Goal: Information Seeking & Learning: Learn about a topic

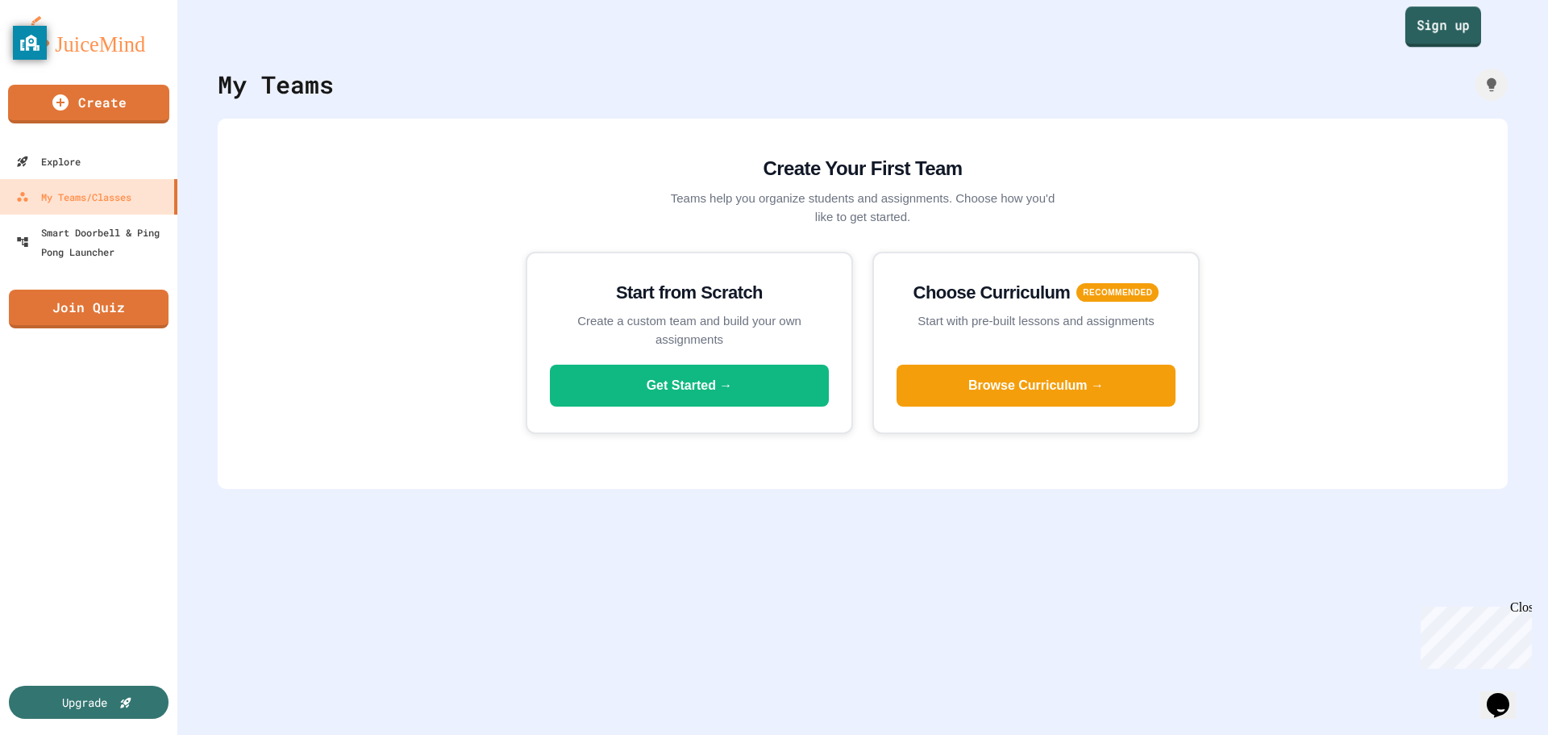
click at [1405, 16] on link "Sign up" at bounding box center [1443, 26] width 76 height 40
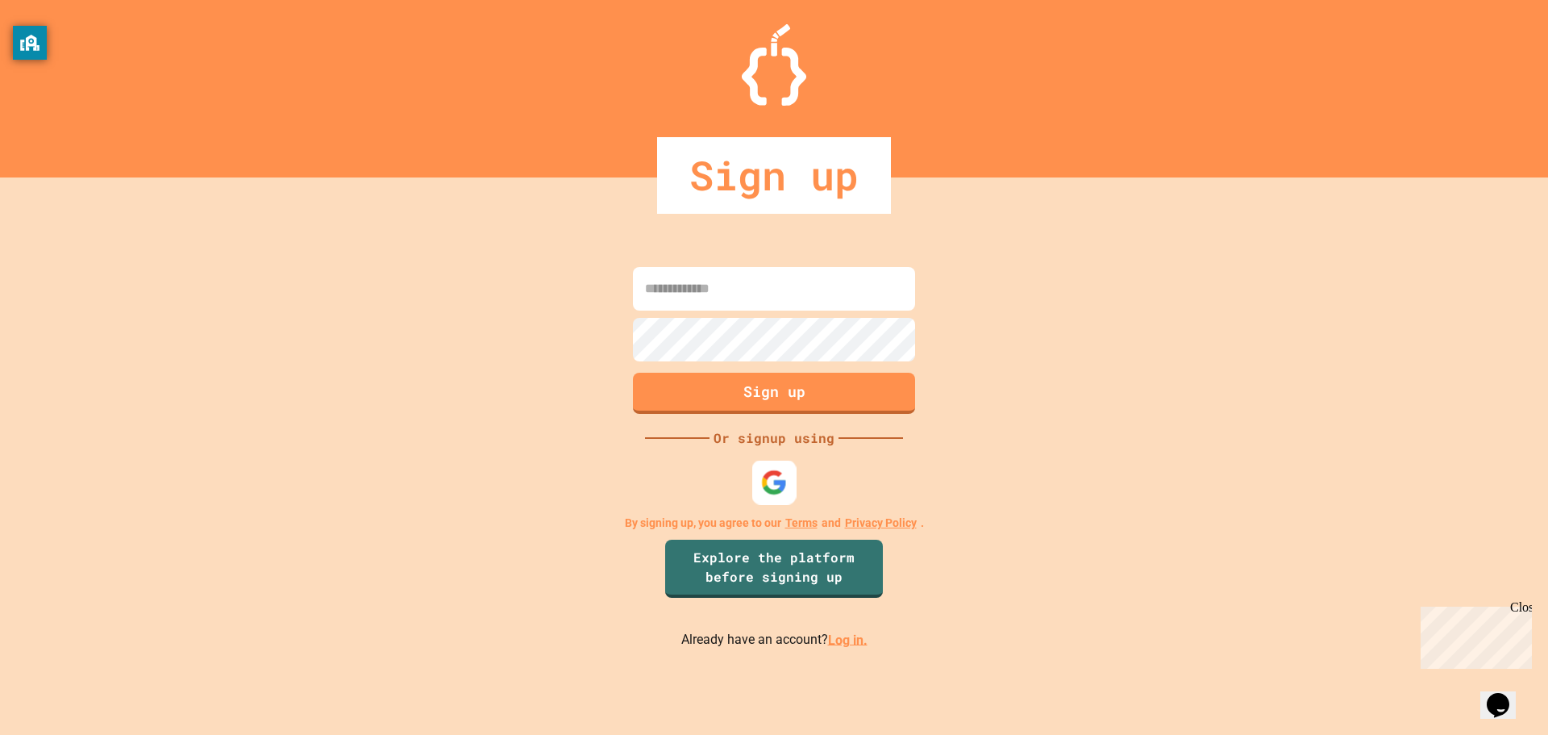
click at [772, 493] on img at bounding box center [774, 481] width 27 height 27
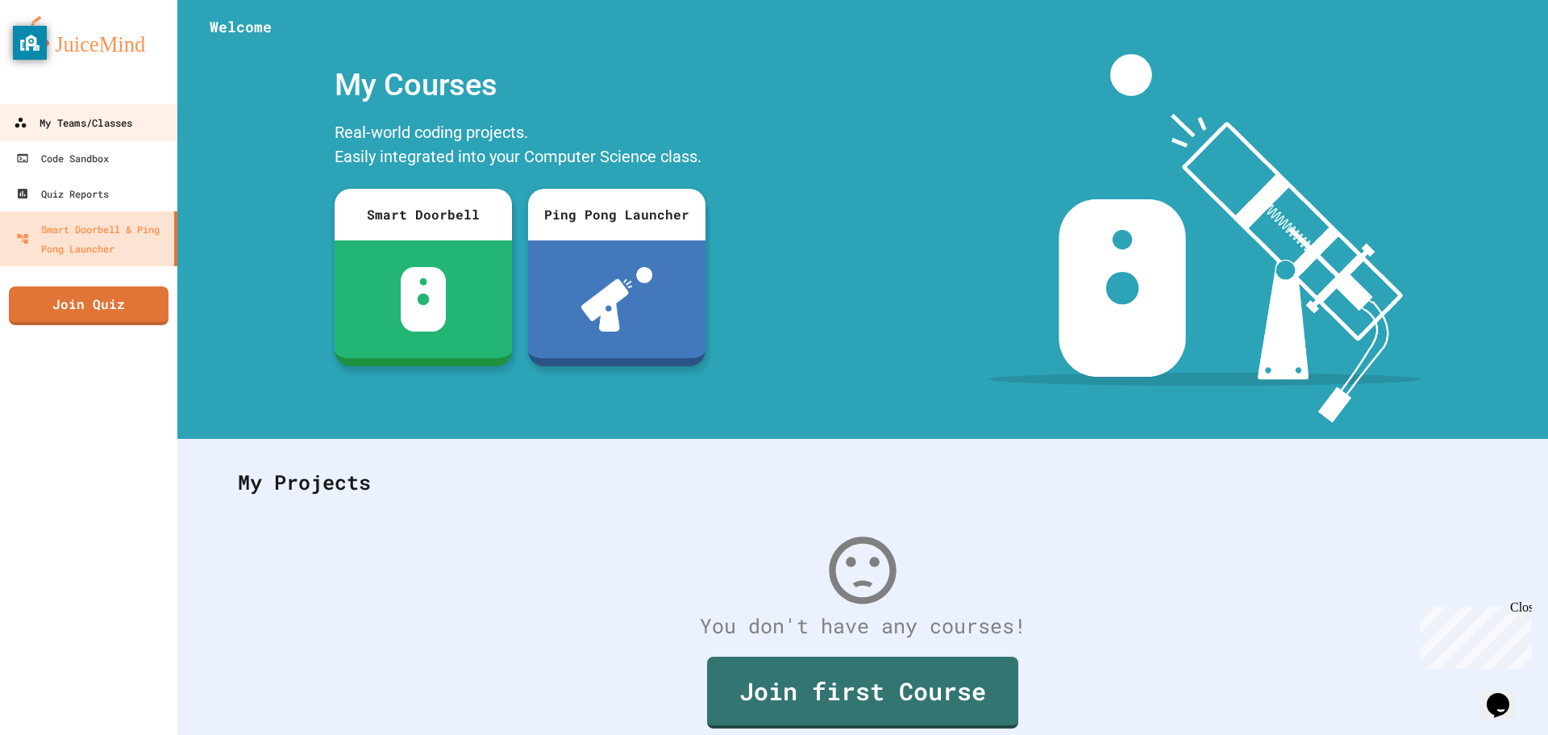
click at [66, 135] on link "My Teams/Classes" at bounding box center [89, 122] width 183 height 36
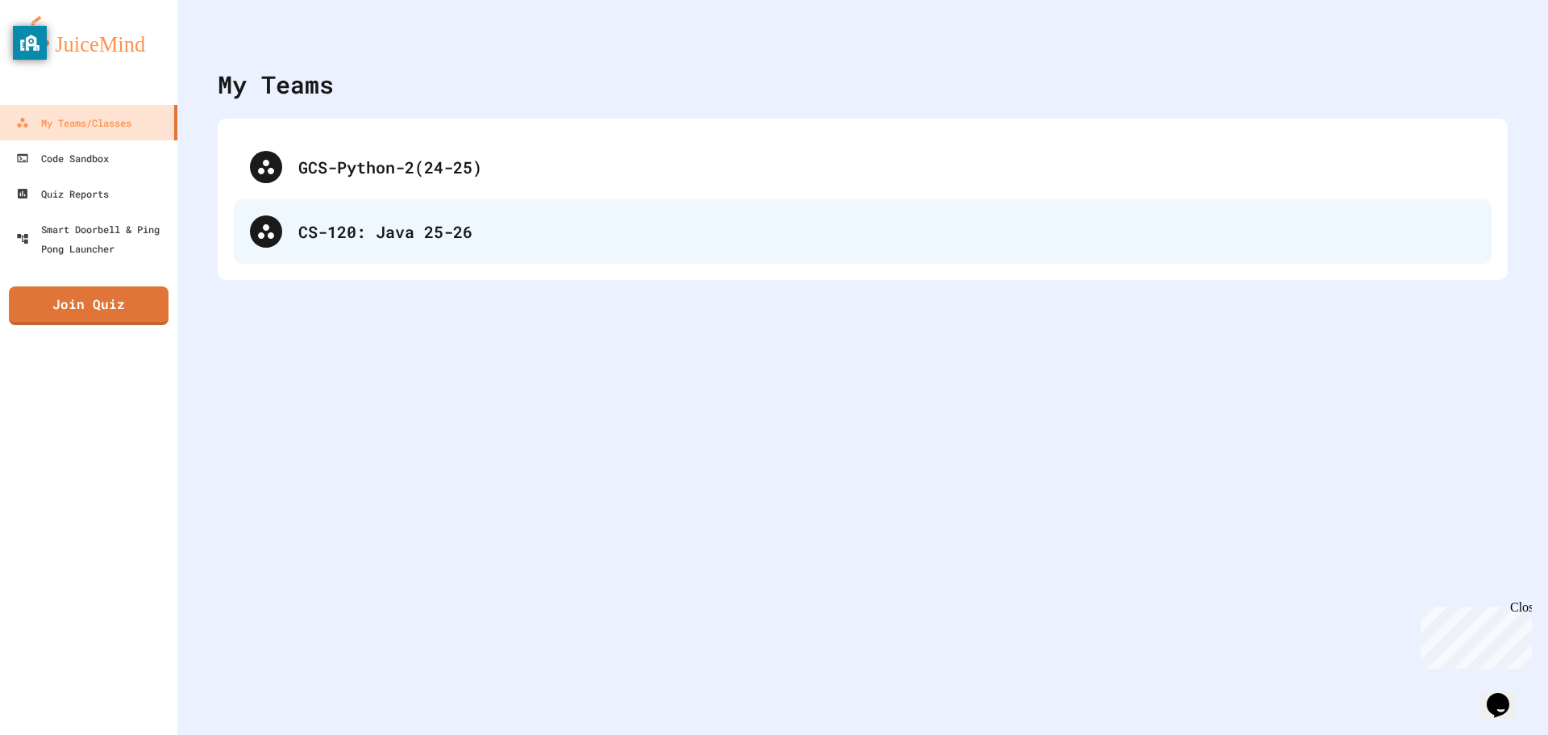
click at [462, 215] on div "CS-120: Java 25-26" at bounding box center [863, 231] width 1258 height 65
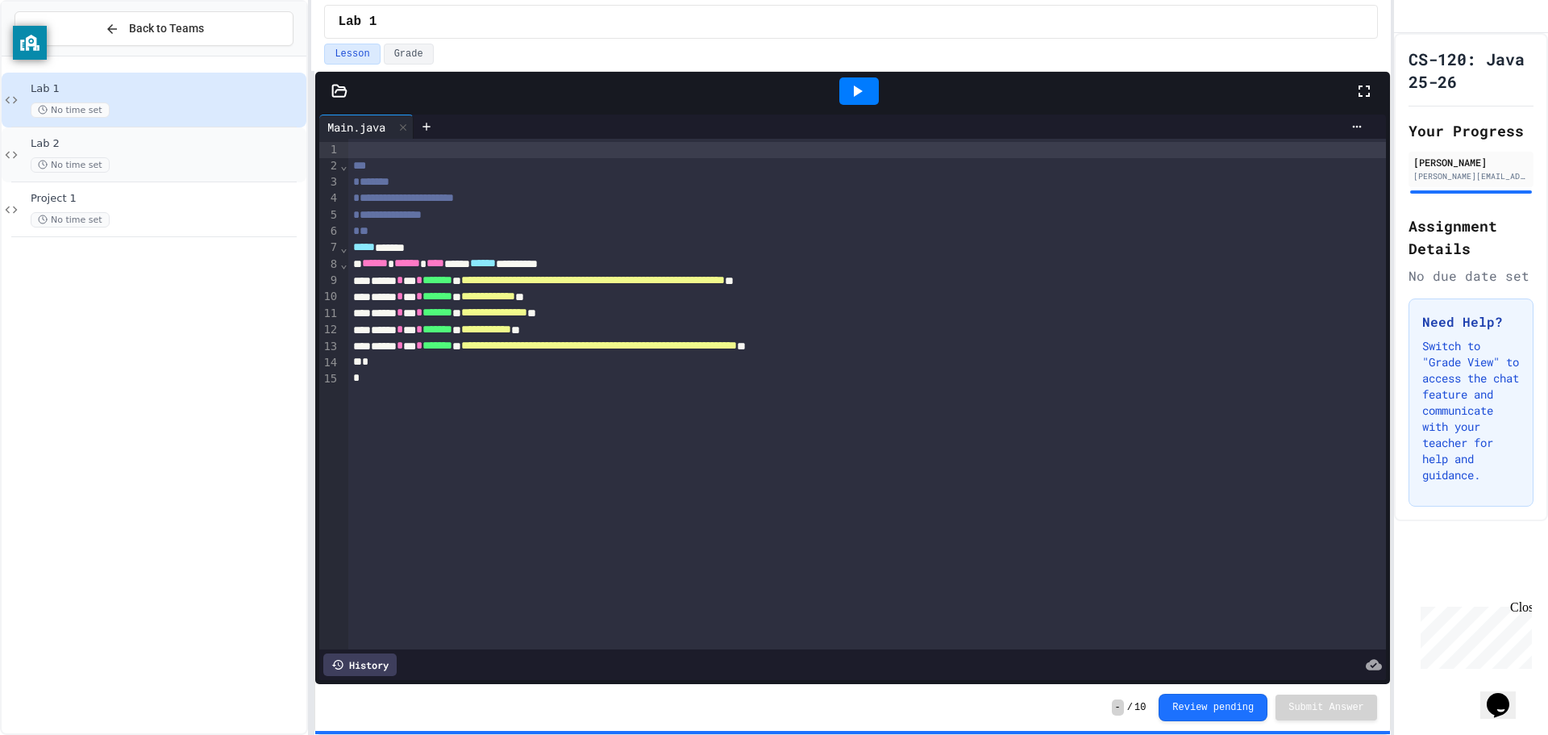
click at [188, 174] on div "Lab 2 No time set" at bounding box center [154, 154] width 305 height 55
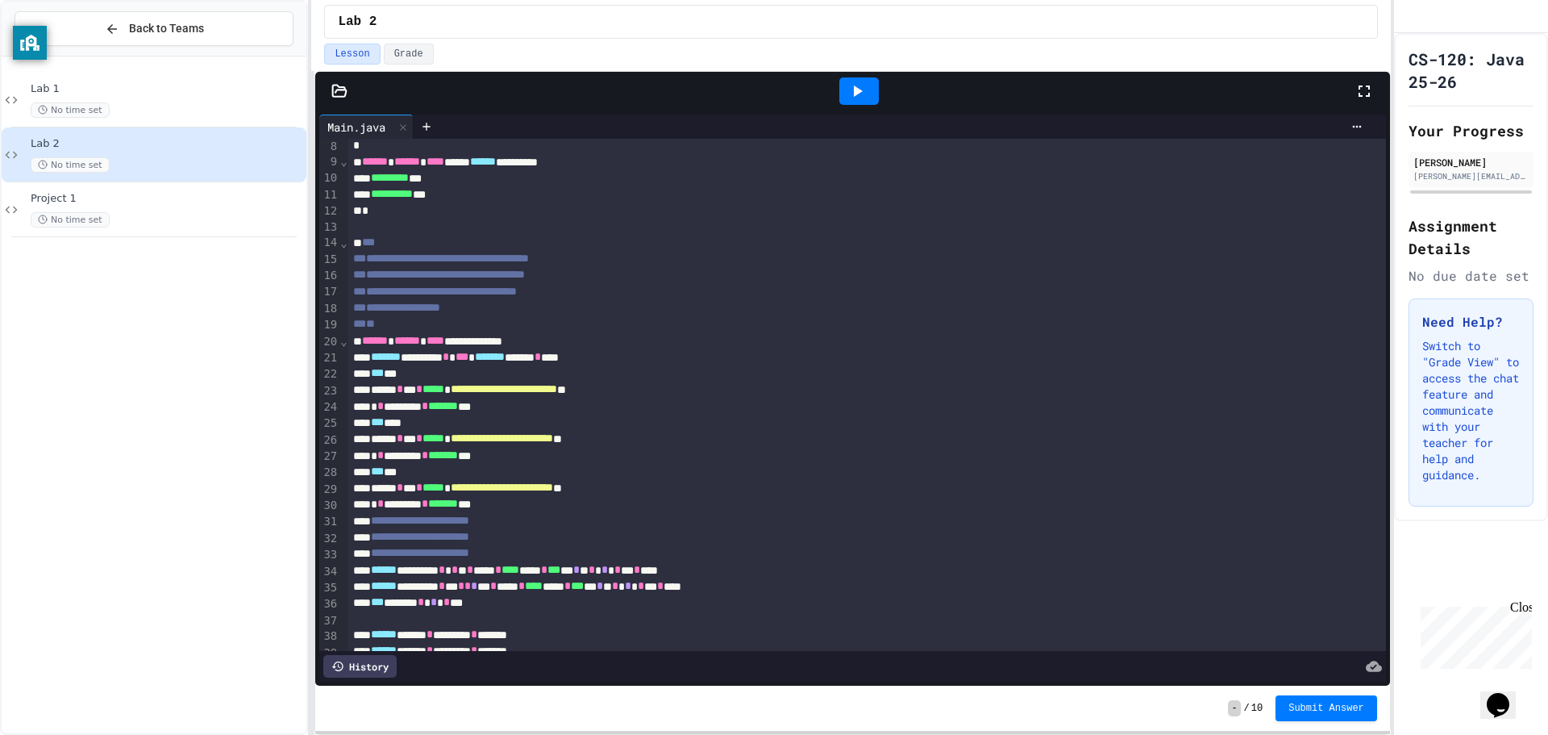
scroll to position [318, 0]
